Goal: Task Accomplishment & Management: Use online tool/utility

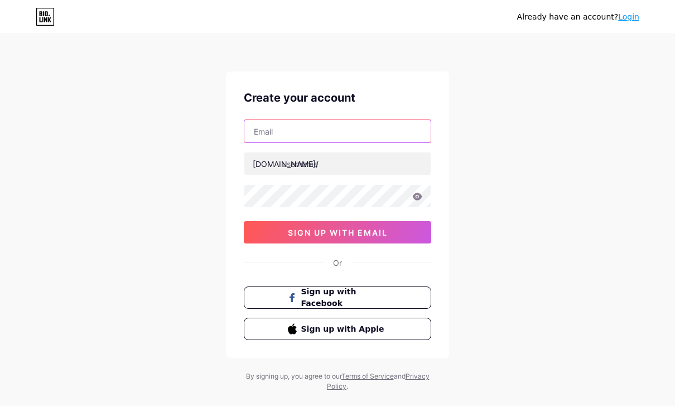
click at [387, 126] on input "text" at bounding box center [337, 131] width 186 height 22
type input "[EMAIL_ADDRESS][DOMAIN_NAME]"
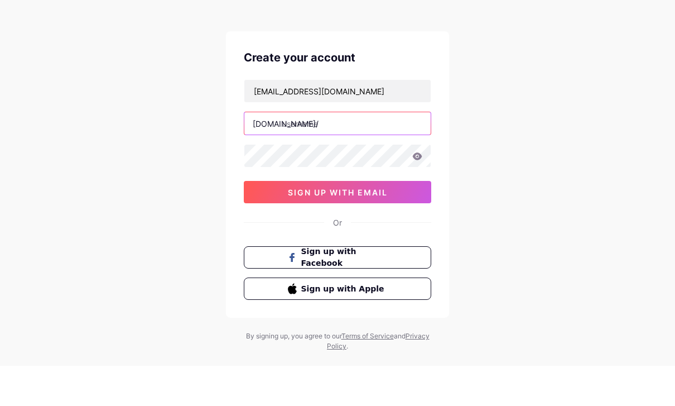
scroll to position [36, 0]
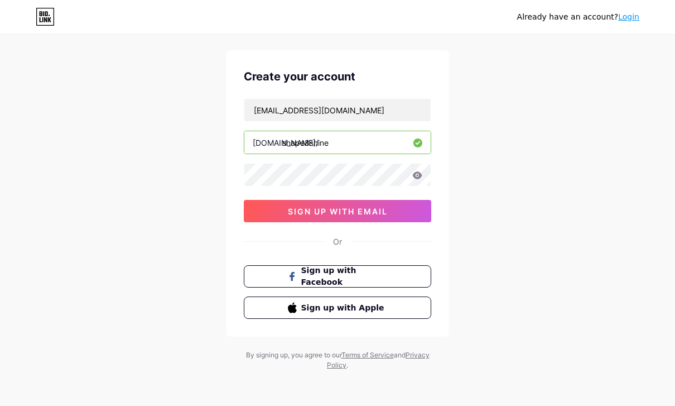
type input "shape8shine"
click at [564, 145] on div "Already have an account? Login Create your account [EMAIL_ADDRESS][DOMAIN_NAME]…" at bounding box center [337, 192] width 675 height 427
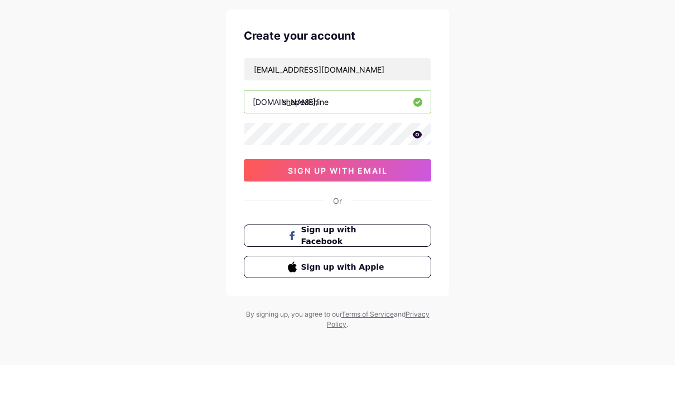
click at [419, 171] on icon at bounding box center [417, 175] width 10 height 8
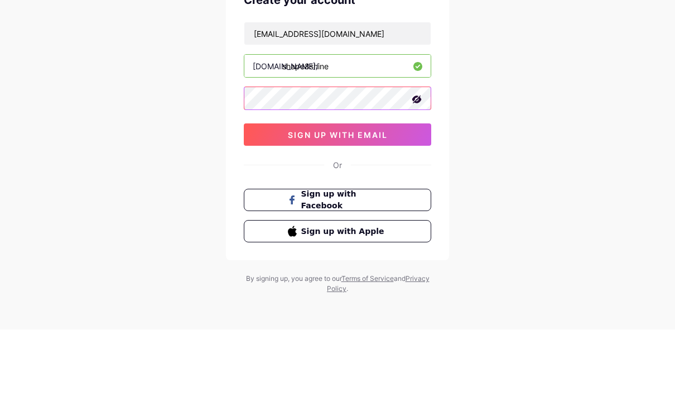
click at [405, 200] on button "sign up with email" at bounding box center [337, 211] width 187 height 22
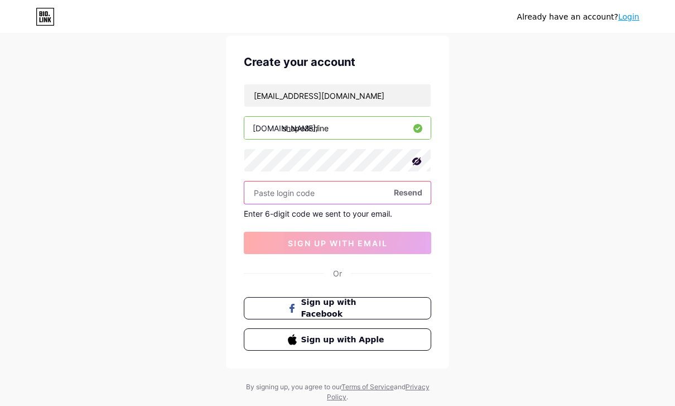
click at [341, 190] on input "text" at bounding box center [337, 192] width 186 height 22
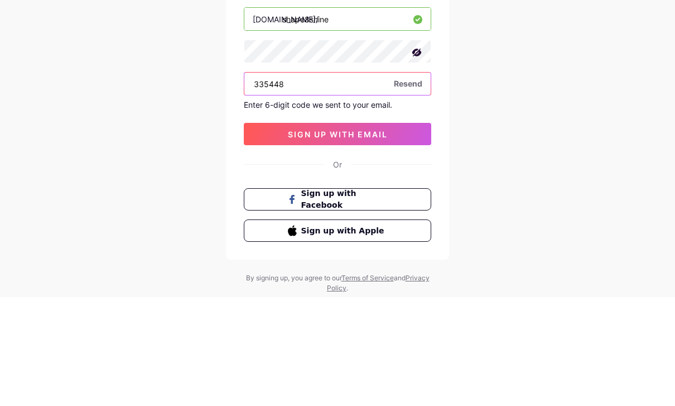
type input "335448"
click at [387, 238] on span "sign up with email" at bounding box center [338, 242] width 100 height 9
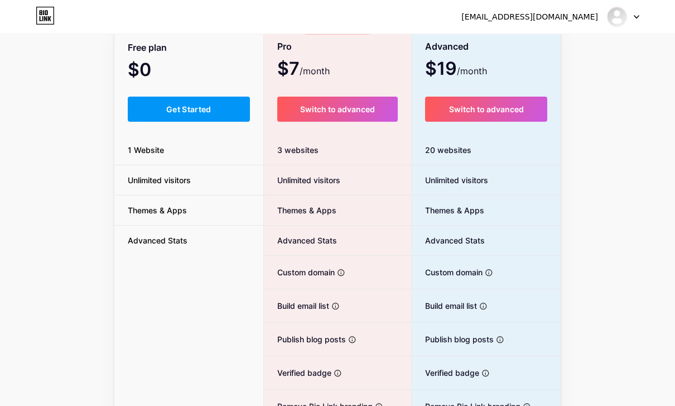
scroll to position [23, 0]
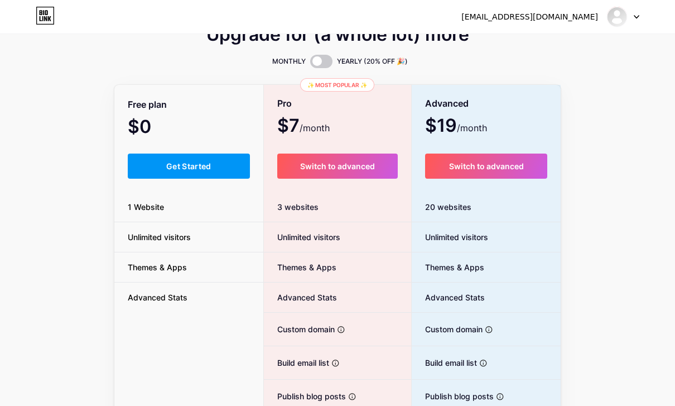
click at [212, 170] on button "Get Started" at bounding box center [189, 165] width 122 height 25
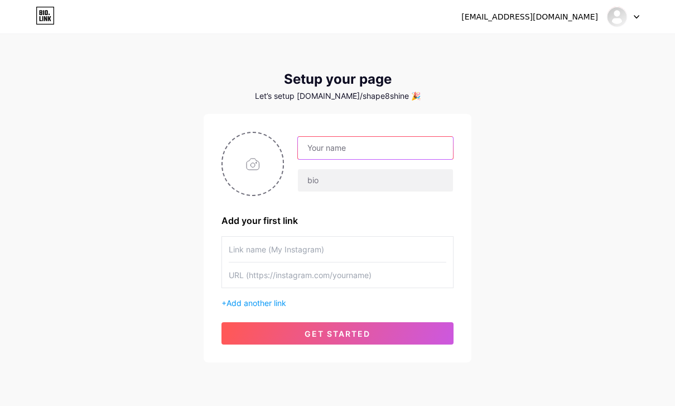
click at [386, 152] on input "text" at bounding box center [375, 148] width 155 height 22
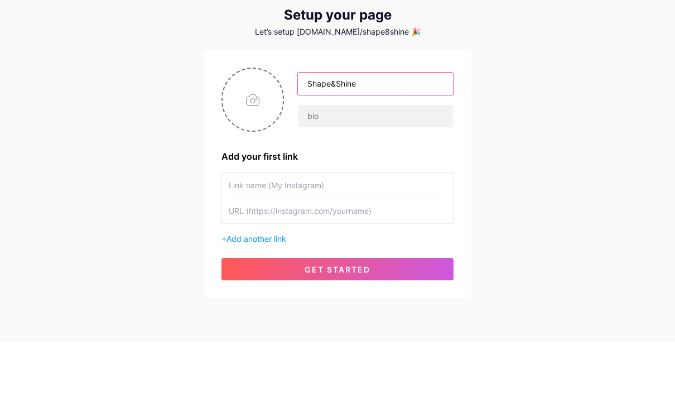
type input "Shape&Shine"
click at [512, 99] on div "[EMAIL_ADDRESS][DOMAIN_NAME] Dashboard Logout Setup your page Let’s setup [DOMA…" at bounding box center [337, 199] width 675 height 398
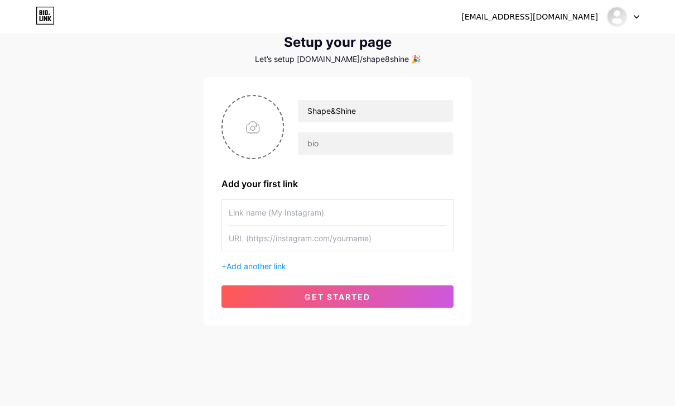
click at [300, 220] on input "text" at bounding box center [338, 212] width 218 height 25
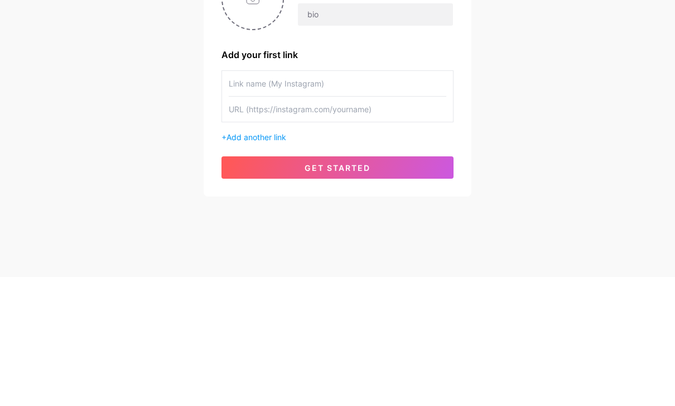
click at [306, 225] on input "text" at bounding box center [338, 237] width 218 height 25
click at [309, 225] on input "text" at bounding box center [338, 237] width 218 height 25
paste input "[URL][DOMAIN_NAME]"
type input "[URL][DOMAIN_NAME]"
